Goal: Information Seeking & Learning: Find specific fact

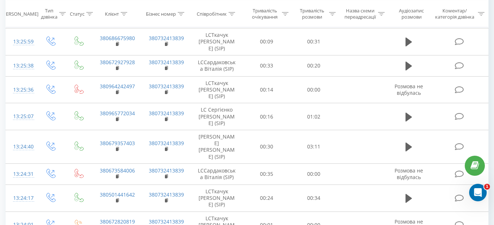
scroll to position [329, 0]
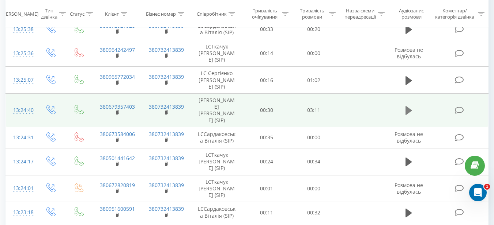
click at [406, 115] on icon at bounding box center [408, 110] width 7 height 9
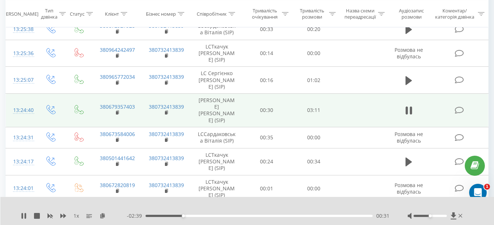
click at [205, 215] on div "- 02:39 00:31 00:31" at bounding box center [258, 216] width 262 height 7
click at [205, 215] on div "- 02:38 00:32 00:32" at bounding box center [258, 216] width 262 height 7
click at [232, 216] on div "00:34" at bounding box center [258, 216] width 227 height 2
click at [217, 216] on div "01:15" at bounding box center [258, 216] width 227 height 2
click at [439, 216] on div at bounding box center [429, 216] width 33 height 2
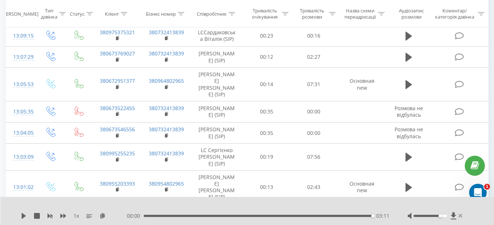
scroll to position [1096, 0]
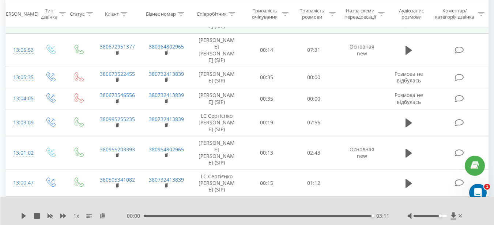
click at [408, 27] on icon at bounding box center [408, 23] width 7 height 9
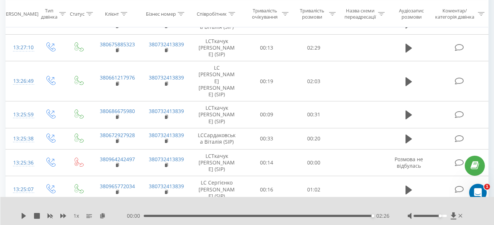
scroll to position [0, 0]
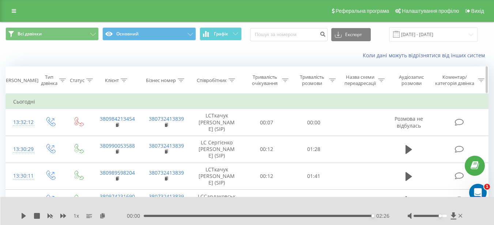
click at [227, 81] on div "Співробітник" at bounding box center [212, 80] width 30 height 6
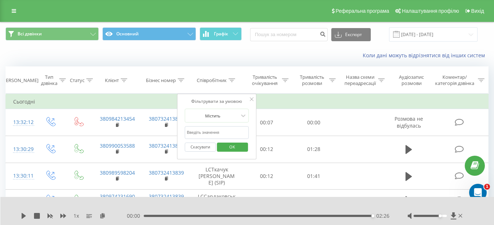
click at [211, 134] on input "text" at bounding box center [216, 132] width 64 height 13
type input "Верхогляд"
click button "OK" at bounding box center [232, 147] width 31 height 9
